Goal: Transaction & Acquisition: Obtain resource

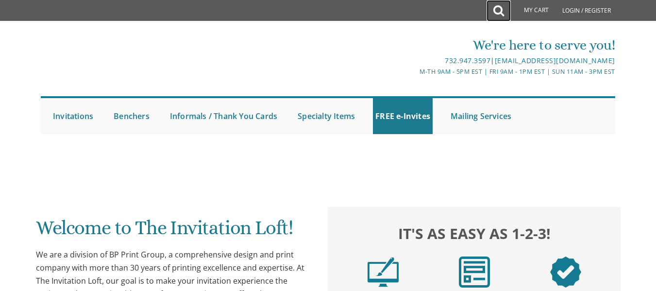
click at [495, 13] on icon at bounding box center [499, 10] width 11 height 19
click at [500, 13] on icon at bounding box center [499, 10] width 11 height 19
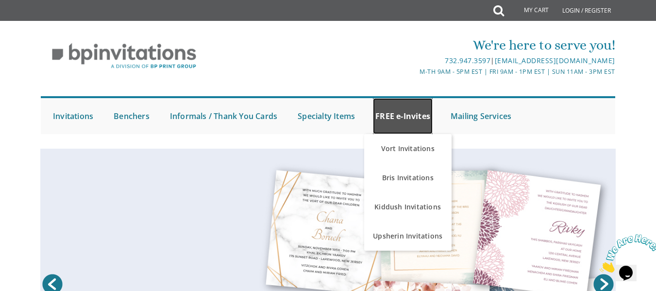
click at [408, 112] on link "FREE e-Invites" at bounding box center [403, 116] width 60 height 36
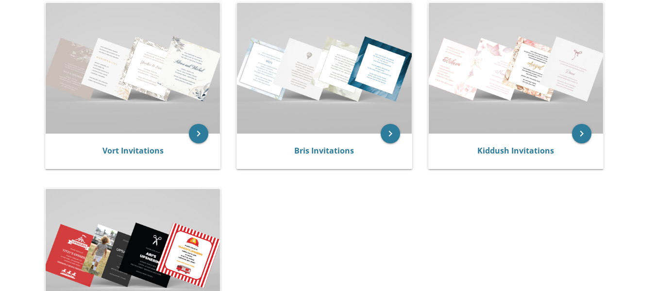
scroll to position [215, 0]
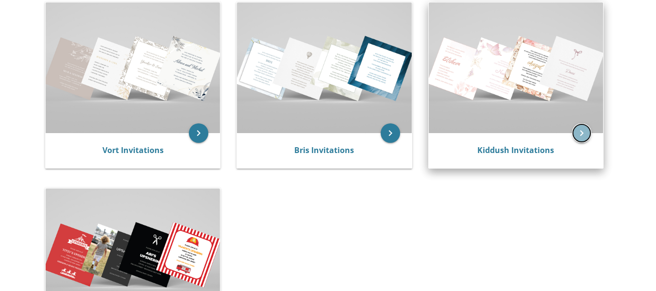
click at [577, 130] on icon "keyboard_arrow_right" at bounding box center [581, 132] width 19 height 19
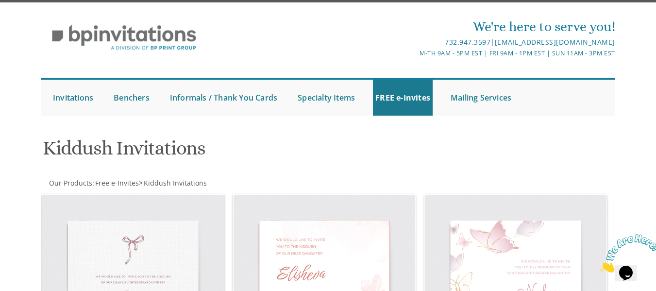
scroll to position [18, 0]
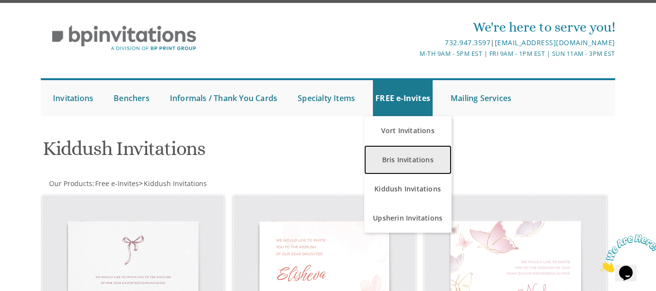
click at [420, 162] on link "Bris Invitations" at bounding box center [407, 159] width 87 height 29
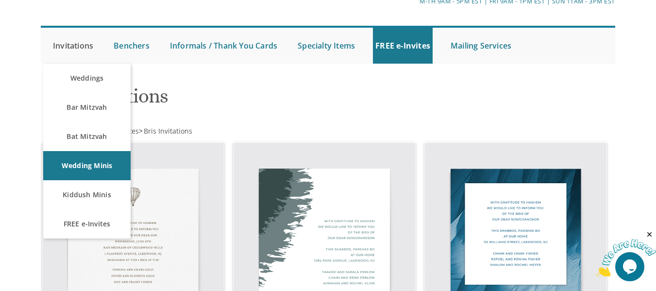
scroll to position [71, 0]
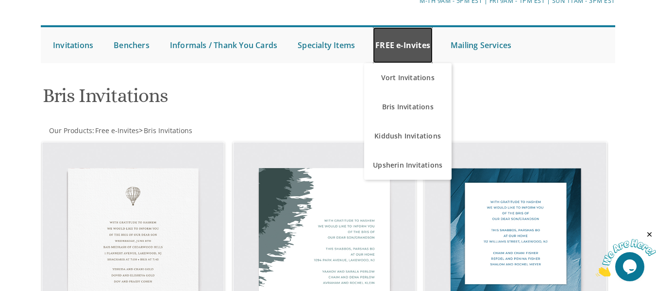
click at [413, 51] on link "FREE e-Invites" at bounding box center [403, 45] width 60 height 36
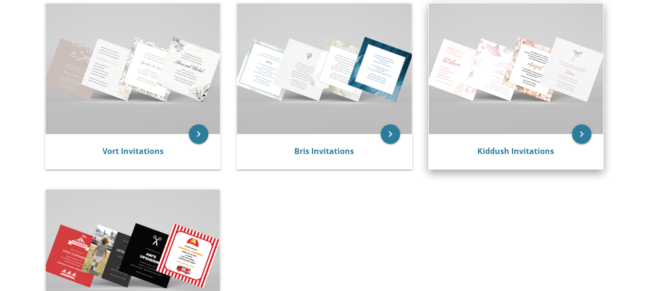
click at [499, 107] on img at bounding box center [516, 68] width 174 height 131
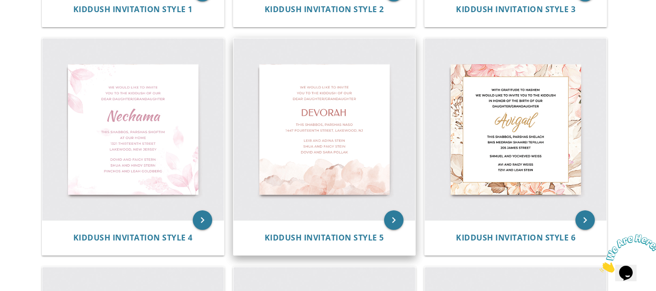
click at [403, 215] on img at bounding box center [325, 129] width 182 height 182
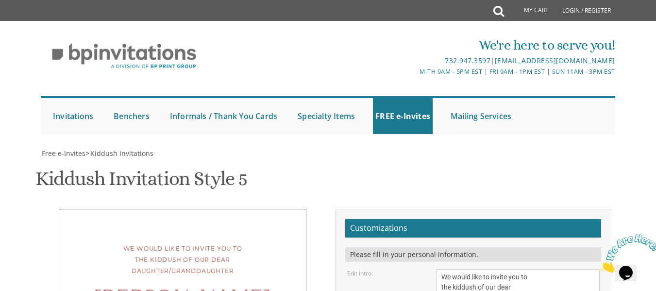
scroll to position [224, 0]
drag, startPoint x: 471, startPoint y: 126, endPoint x: 422, endPoint y: 126, distance: 49.1
drag, startPoint x: 527, startPoint y: 152, endPoint x: 511, endPoint y: 154, distance: 16.1
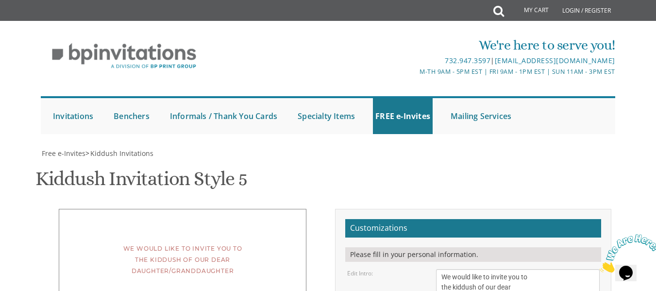
type textarea "This Shabbos, [PERSON_NAME] ekev [STREET_ADDRESS]"
drag, startPoint x: 443, startPoint y: 187, endPoint x: 519, endPoint y: 222, distance: 84.3
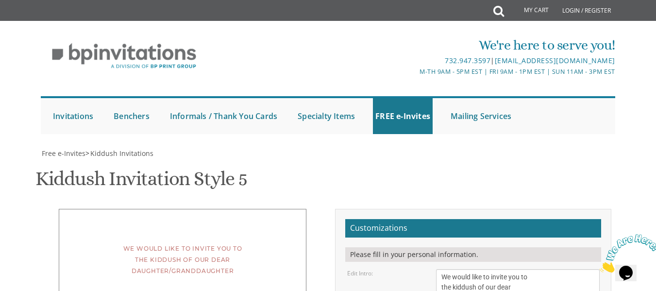
select select "60px"
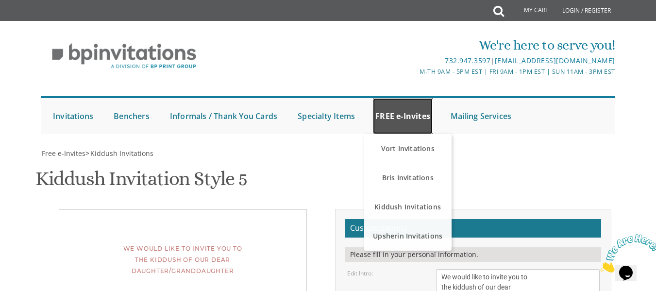
click at [410, 98] on link "FREE e-Invites" at bounding box center [403, 116] width 60 height 36
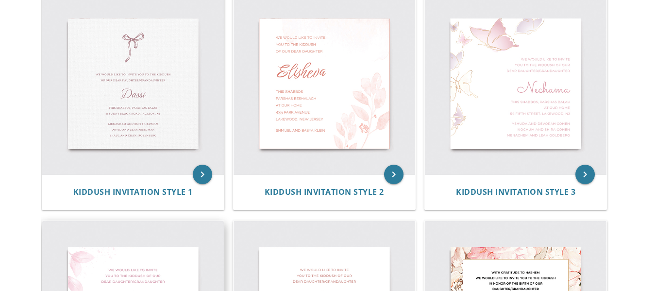
scroll to position [166, 0]
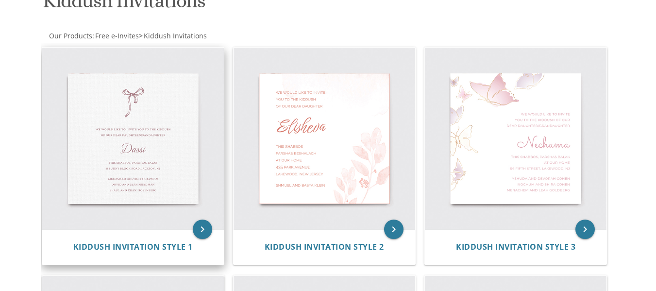
click at [142, 116] on img at bounding box center [133, 139] width 182 height 182
click at [207, 230] on icon "keyboard_arrow_right" at bounding box center [202, 229] width 19 height 19
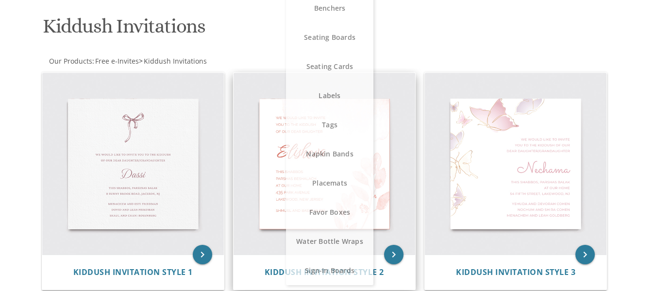
scroll to position [140, 0]
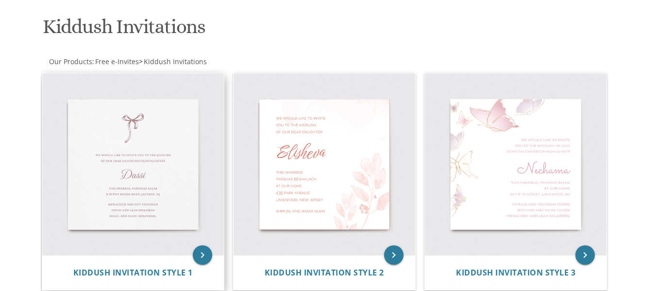
click at [188, 199] on img at bounding box center [133, 164] width 182 height 182
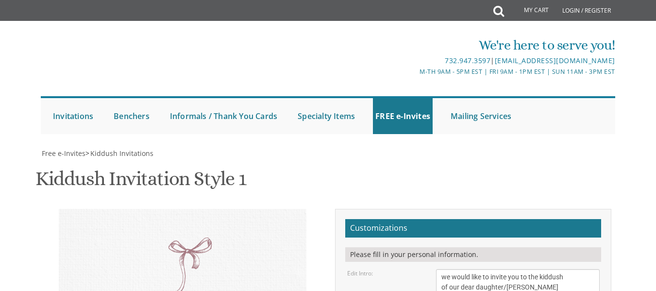
drag, startPoint x: 478, startPoint y: 92, endPoint x: 404, endPoint y: 91, distance: 74.3
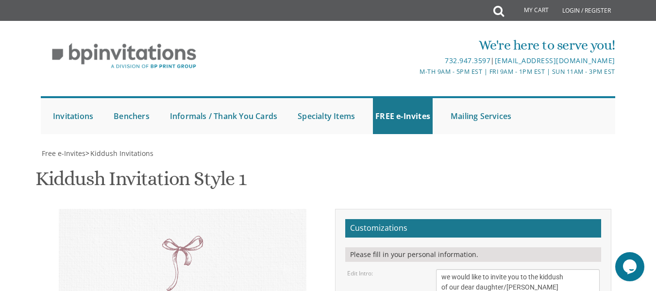
scroll to position [178, 0]
drag, startPoint x: 199, startPoint y: 117, endPoint x: 95, endPoint y: 85, distance: 108.6
click at [599, 269] on textarea "we would like to invite you to the kiddush of our dear daughter/grandaughter" at bounding box center [517, 282] width 163 height 26
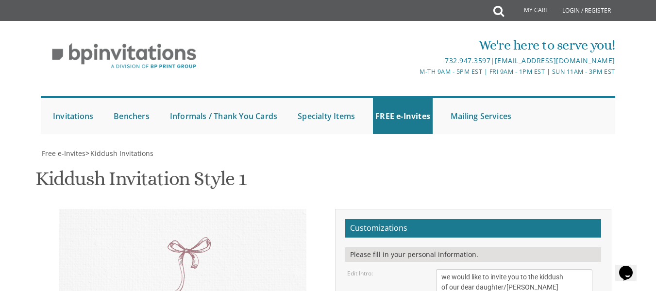
drag, startPoint x: 598, startPoint y: 139, endPoint x: 593, endPoint y: 147, distance: 10.1
click at [593, 269] on textarea "we would like to invite you to the kiddush of our dear daughter/grandaughter" at bounding box center [514, 286] width 156 height 34
drag, startPoint x: 571, startPoint y: 140, endPoint x: 441, endPoint y: 124, distance: 130.7
click at [441, 269] on textarea "we would like to invite you to the kiddush of our dear daughter/grandaughter" at bounding box center [514, 286] width 157 height 34
type textarea "d"
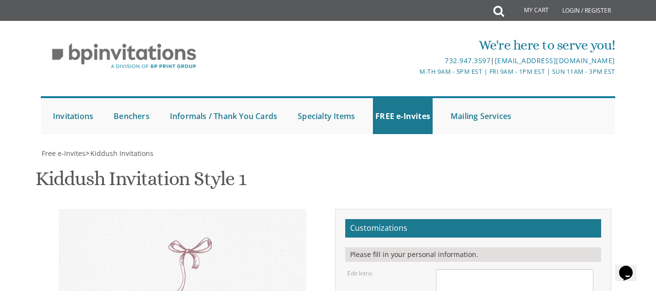
click at [579, 269] on textarea "we would like to invite you to the kiddush of our dear daughter/grandaughter" at bounding box center [514, 286] width 157 height 34
click at [476, 269] on textarea "we would like to invite you to the kiddush of our dear daughter/grandaughter" at bounding box center [514, 286] width 157 height 34
click at [599, 161] on div "Kiddush Invitation Style 1 SKU: kiddush01" at bounding box center [327, 180] width 585 height 38
click at [495, 269] on textarea "we would like to invite you to the kiddush of our dear daughter/grandaughter" at bounding box center [514, 286] width 157 height 34
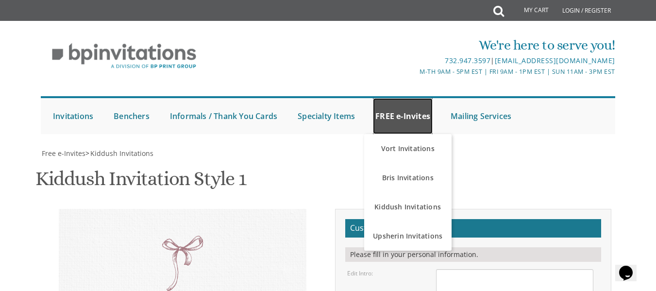
click at [410, 114] on link "FREE e-Invites" at bounding box center [403, 116] width 60 height 36
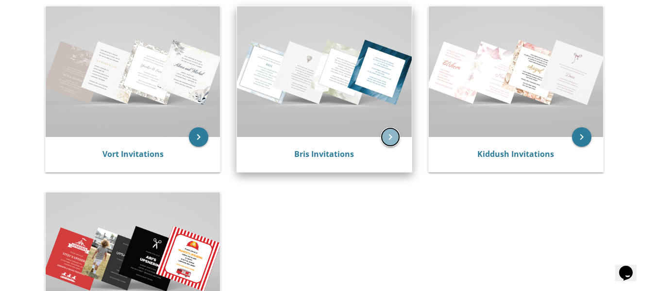
click at [392, 141] on icon "keyboard_arrow_right" at bounding box center [390, 136] width 19 height 19
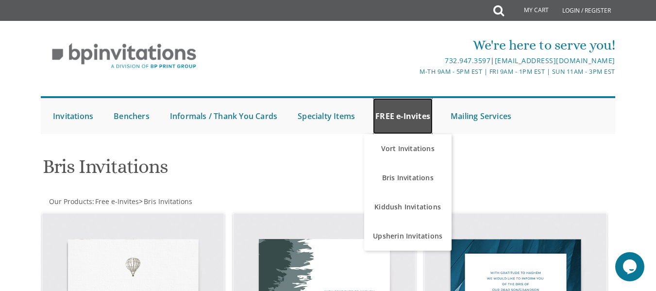
click at [409, 124] on link "FREE e-Invites" at bounding box center [403, 116] width 60 height 36
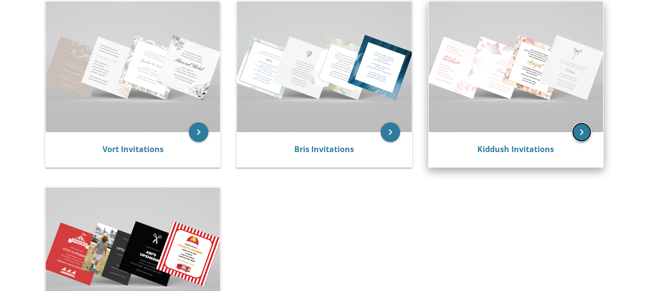
click at [586, 136] on icon "keyboard_arrow_right" at bounding box center [581, 131] width 19 height 19
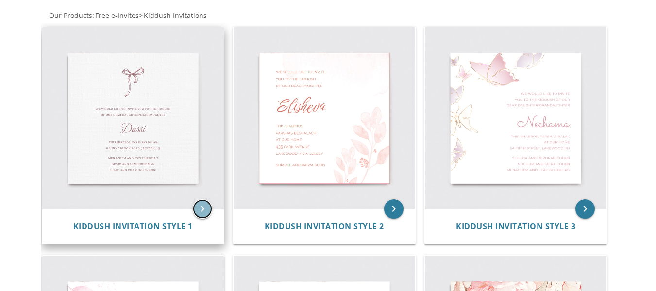
click at [210, 206] on icon "keyboard_arrow_right" at bounding box center [202, 208] width 19 height 19
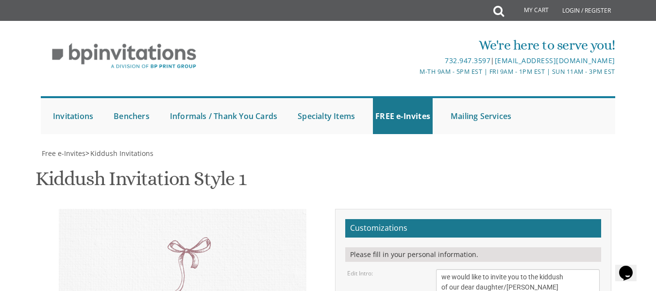
drag, startPoint x: 225, startPoint y: 192, endPoint x: 204, endPoint y: 199, distance: 22.8
click at [500, 219] on h2 "Customizations" at bounding box center [473, 228] width 256 height 18
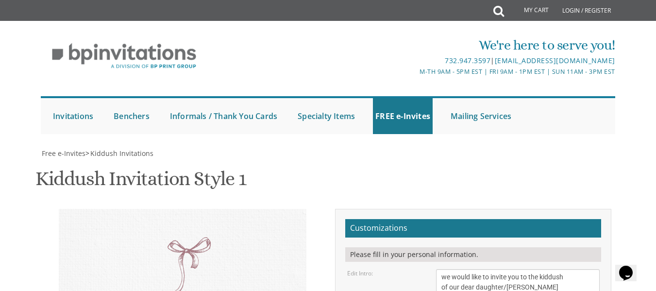
scroll to position [226, 0]
drag, startPoint x: 523, startPoint y: 197, endPoint x: 439, endPoint y: 172, distance: 88.2
type textarea "g"
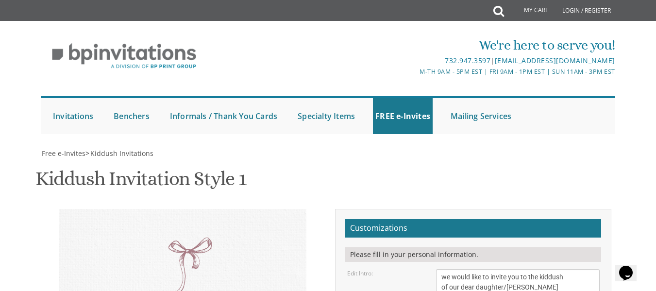
type textarea "f"
